Goal: Task Accomplishment & Management: Manage account settings

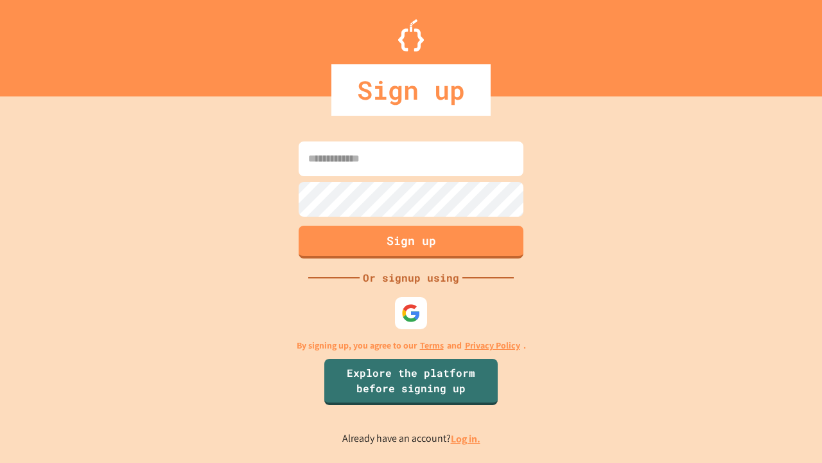
click at [466, 438] on link "Log in." at bounding box center [466, 438] width 30 height 13
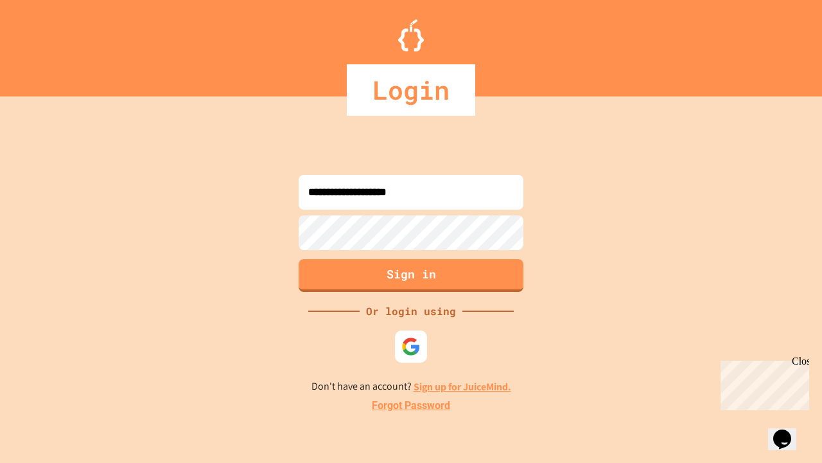
type input "**********"
